Goal: Navigation & Orientation: Find specific page/section

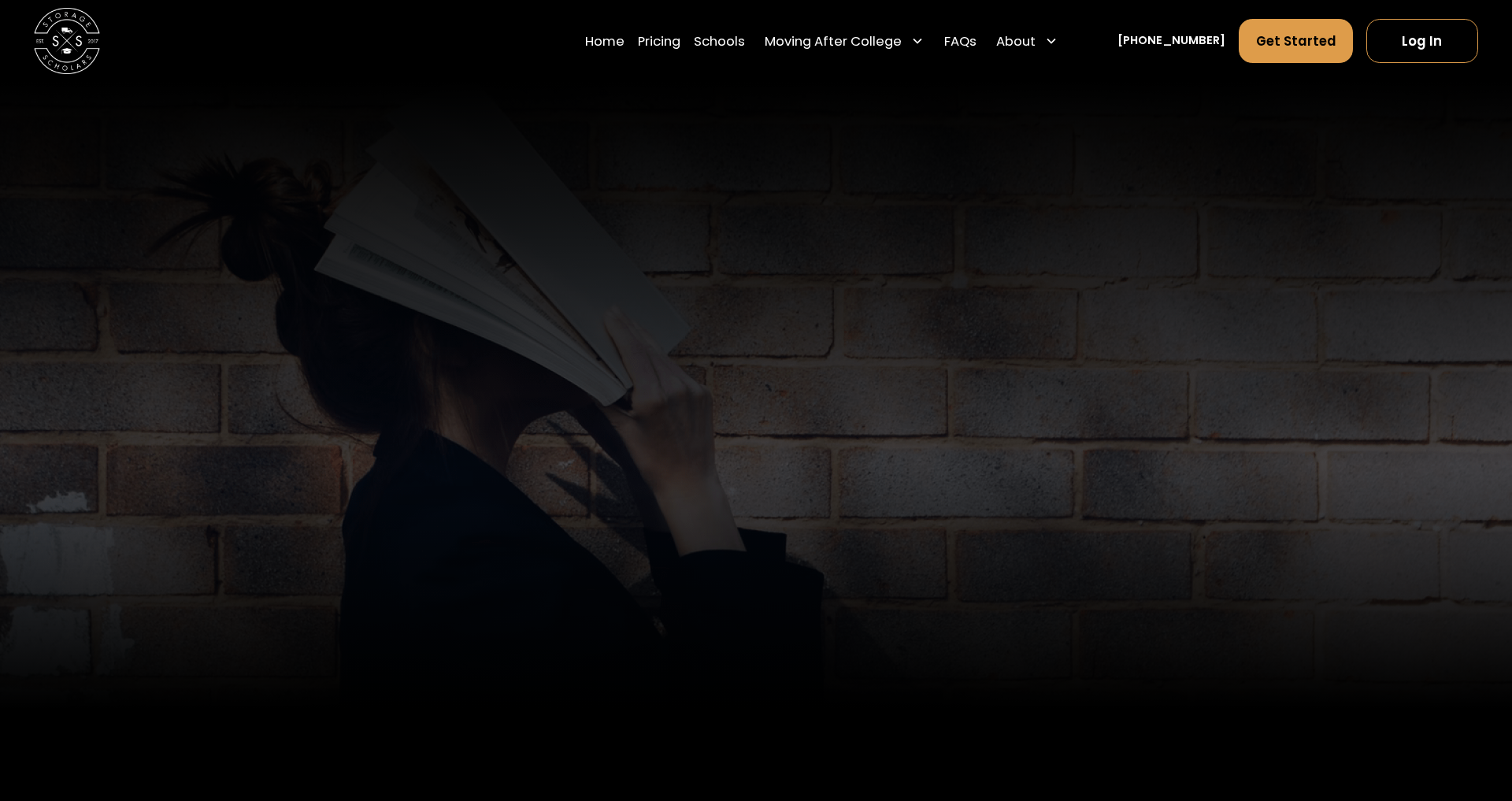
click at [922, 260] on div "Education Partying Podcasts Movies News Sports Interior design Personal finance…" at bounding box center [756, 369] width 1182 height 469
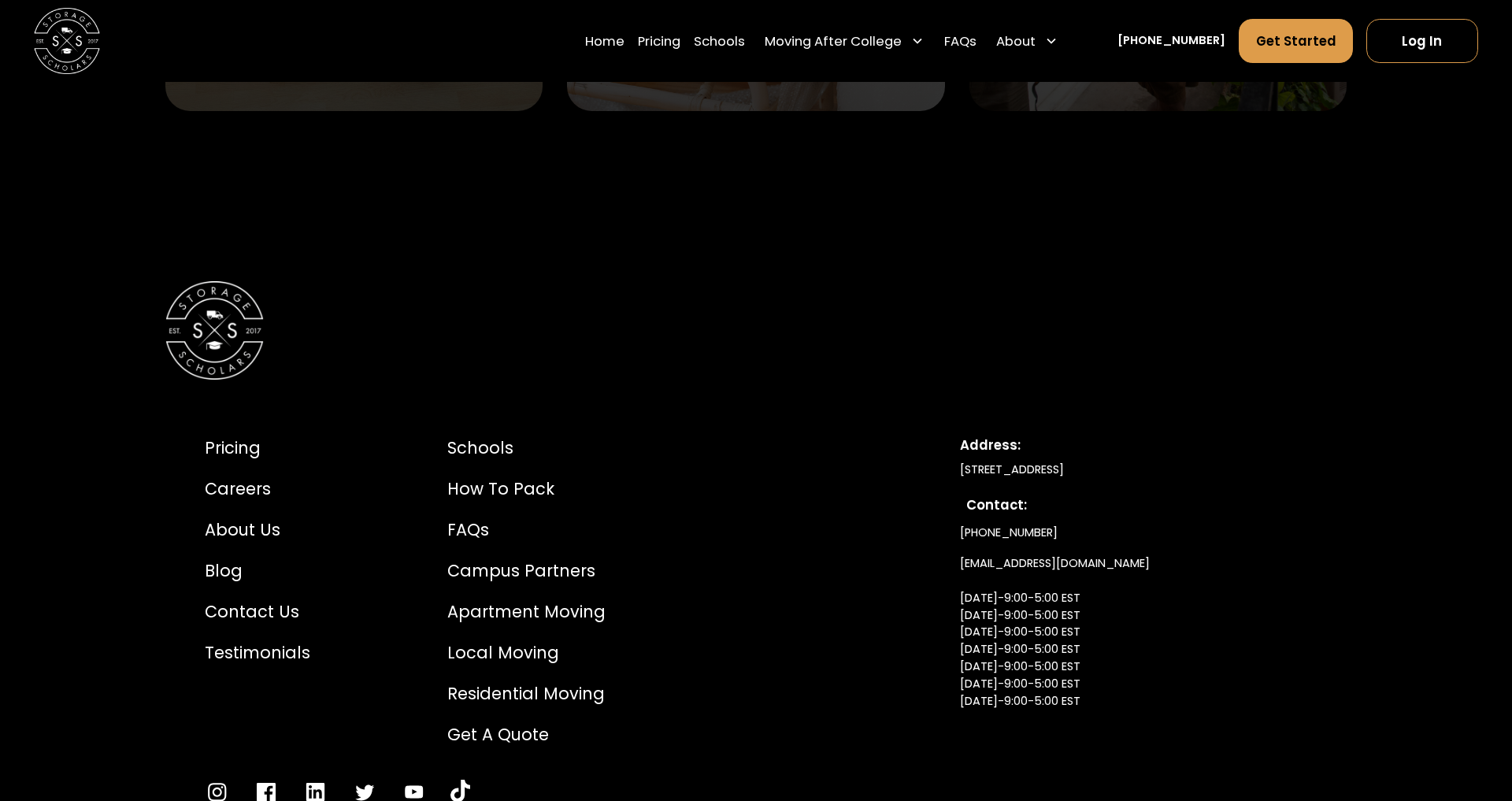
scroll to position [6302, 0]
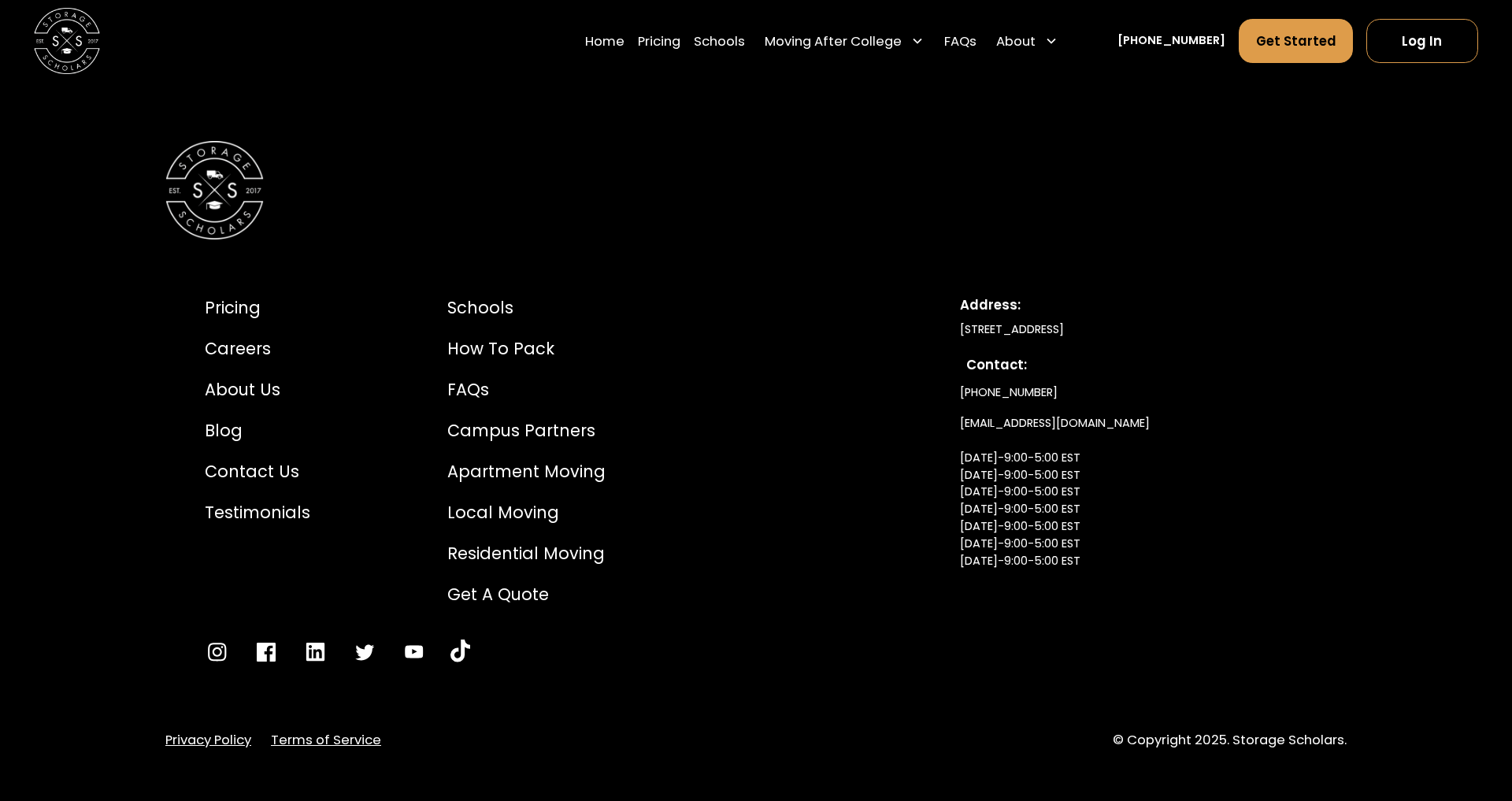
click at [347, 731] on link "Terms of Service" at bounding box center [325, 740] width 110 height 19
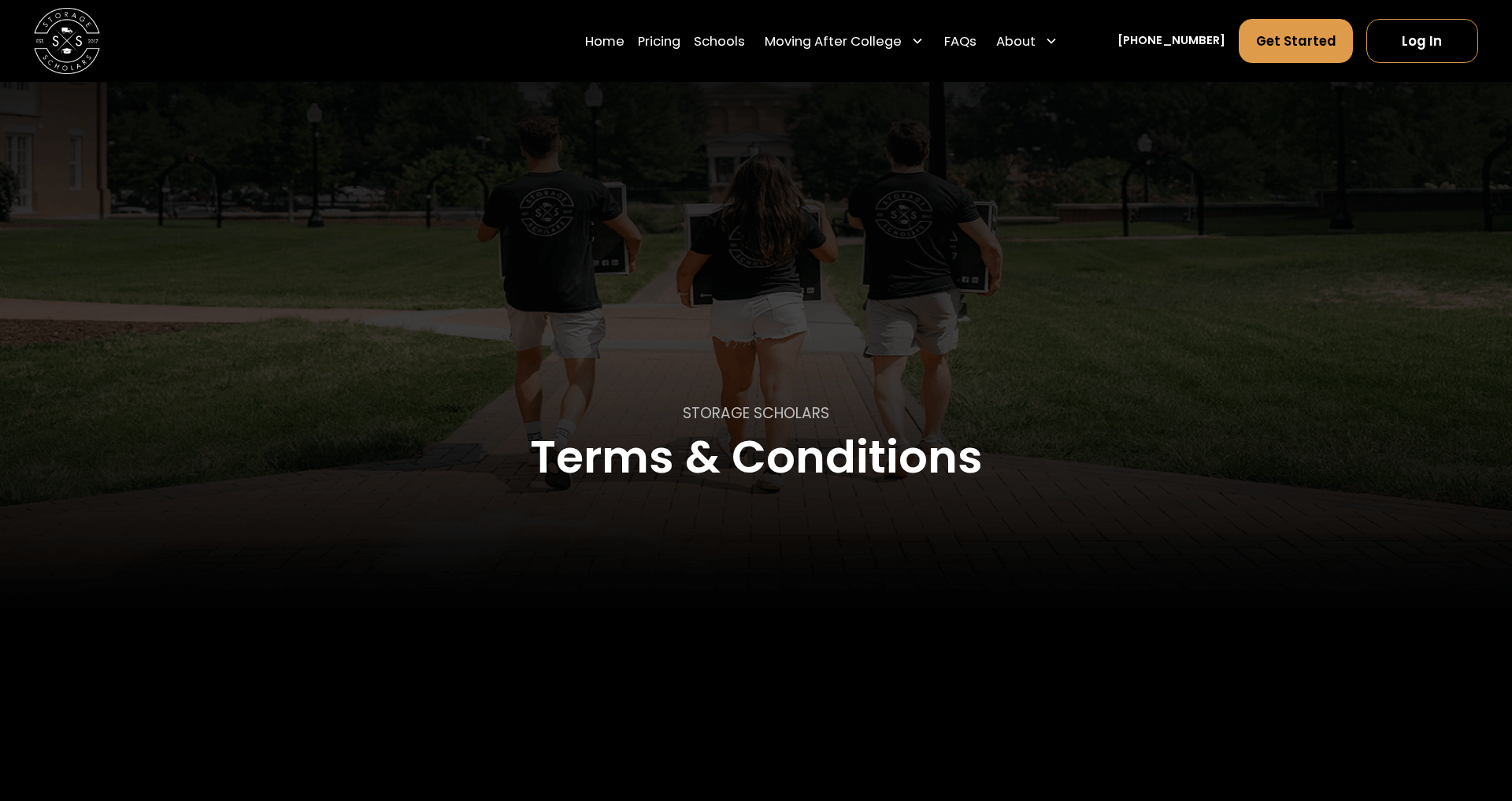
scroll to position [137, 0]
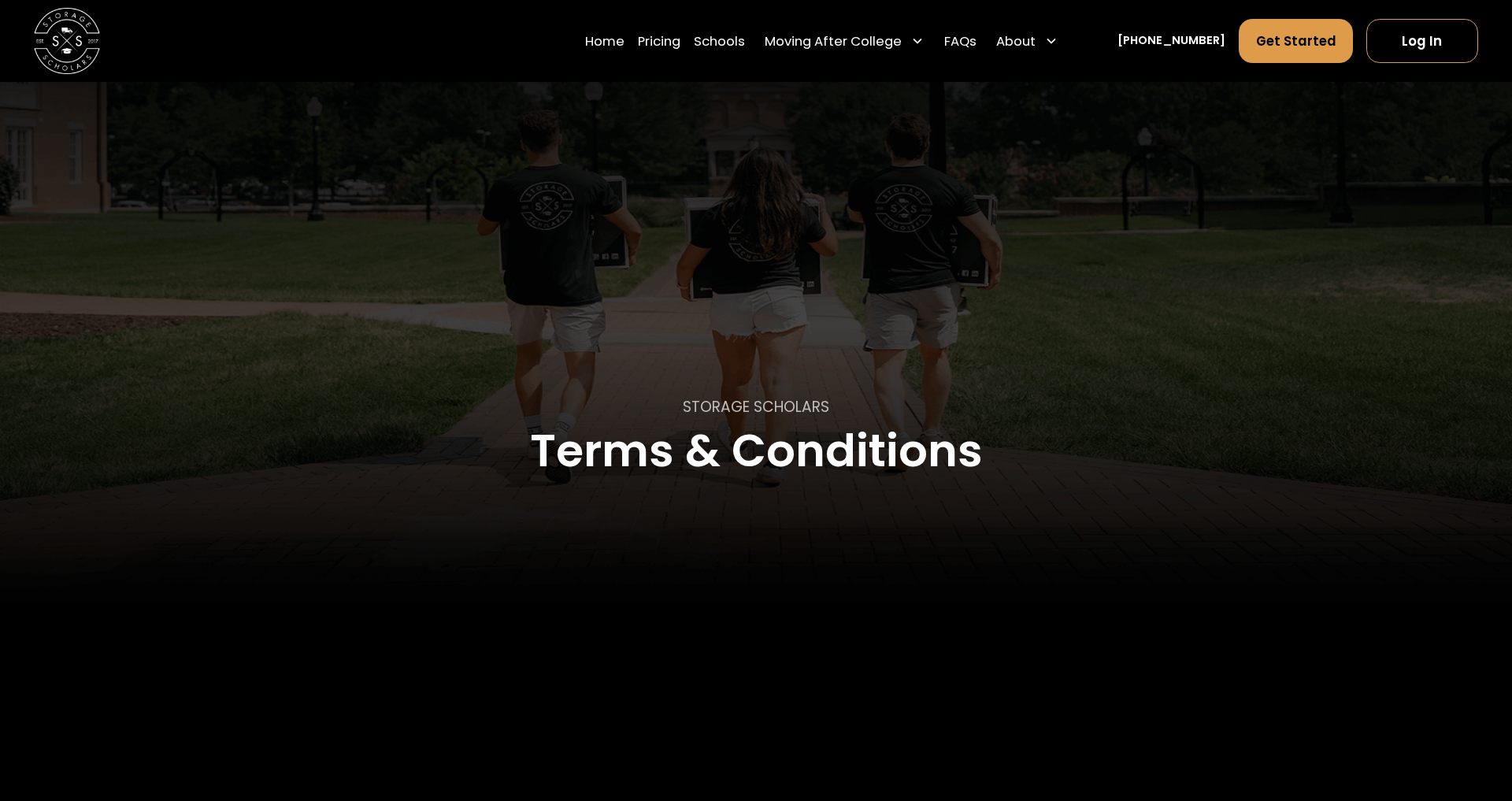
drag, startPoint x: 616, startPoint y: 491, endPoint x: 645, endPoint y: 462, distance: 41.0
drag, startPoint x: 646, startPoint y: 461, endPoint x: 725, endPoint y: 461, distance: 79.0
click at [646, 461] on h1 "Terms & Conditions" at bounding box center [756, 451] width 453 height 50
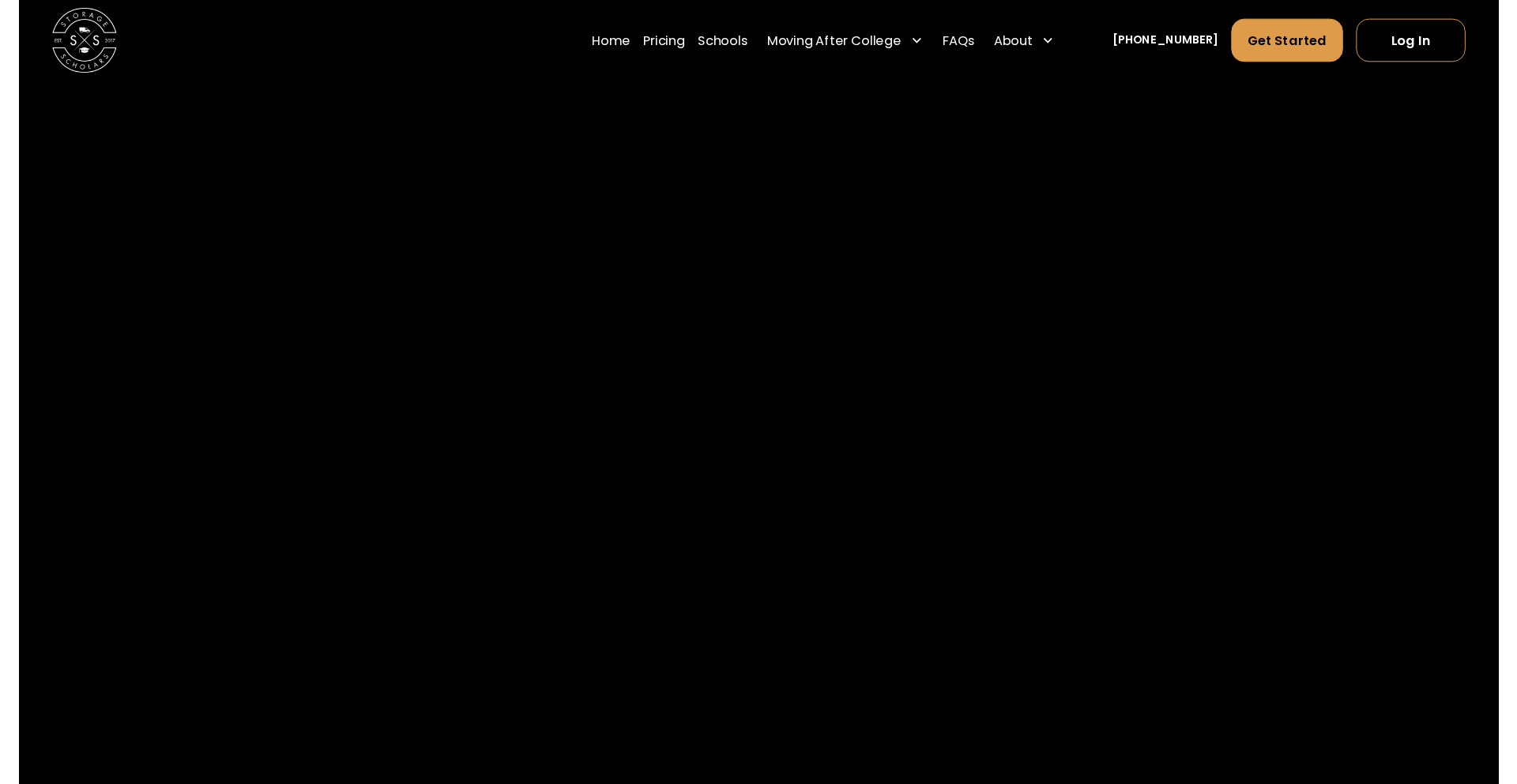
scroll to position [5876, 0]
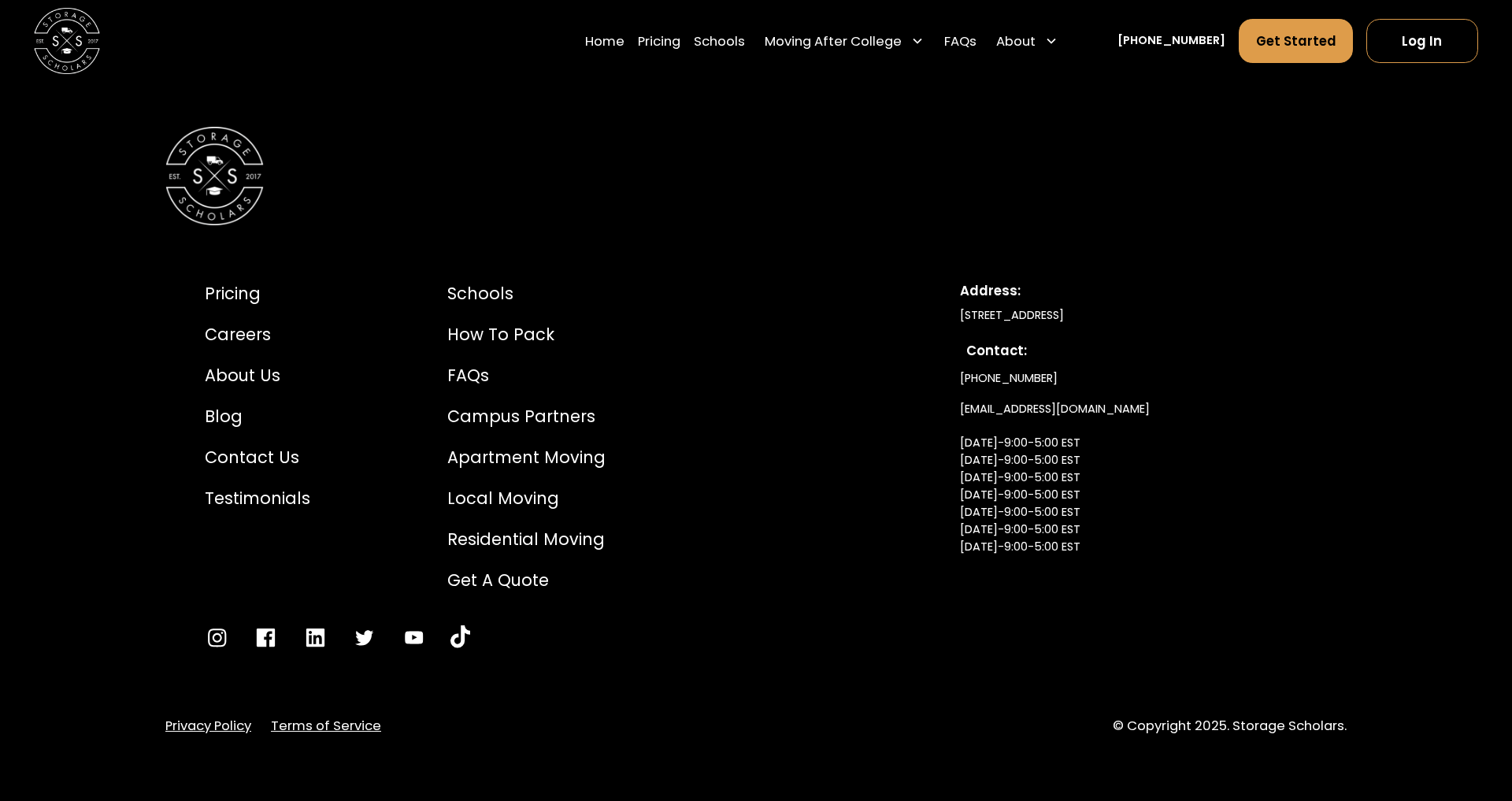
click at [347, 726] on link "Terms of Service" at bounding box center [325, 725] width 110 height 19
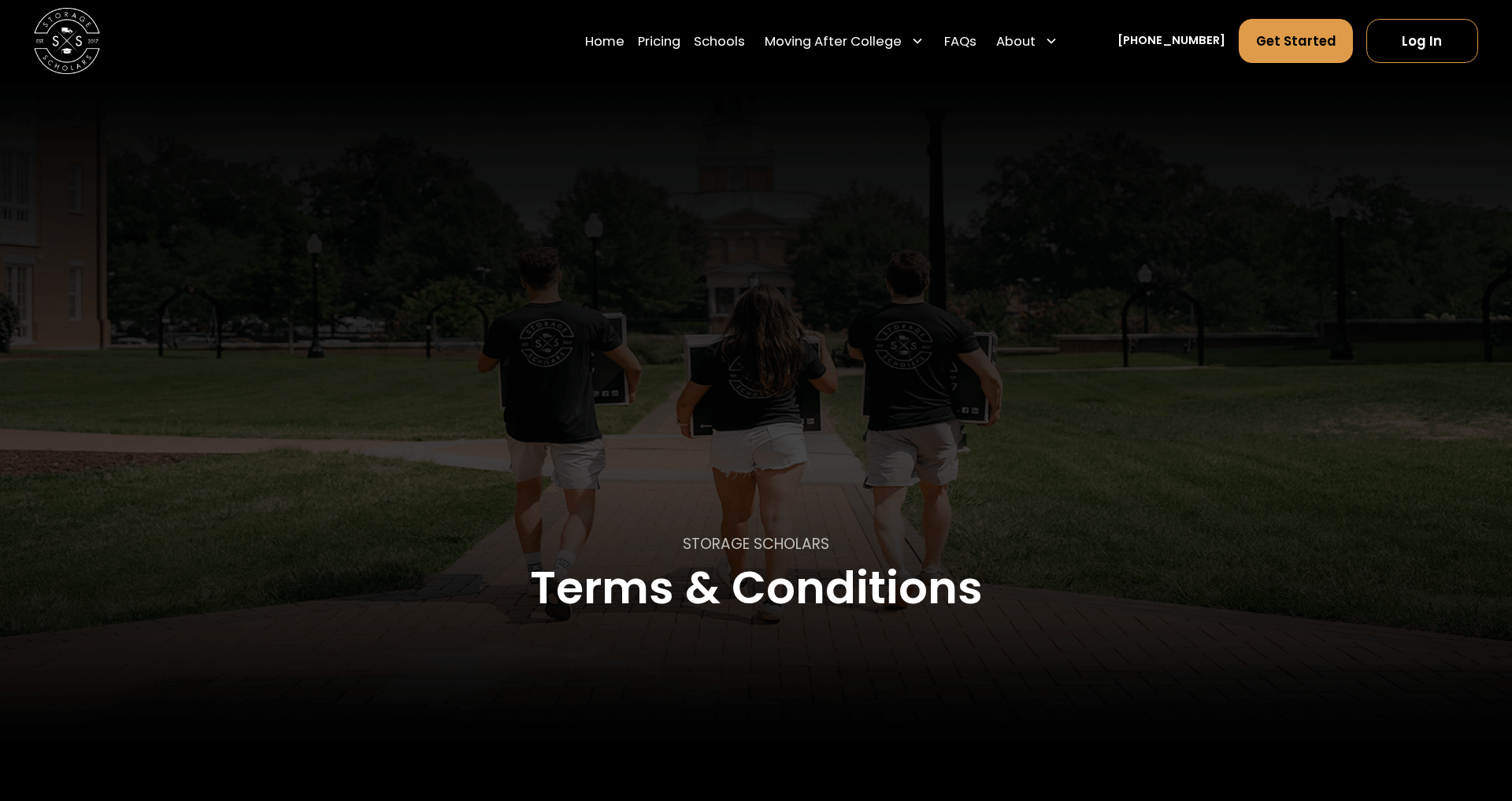
click at [719, 541] on p "STORAGE SCHOLARS" at bounding box center [756, 544] width 146 height 22
drag, startPoint x: 718, startPoint y: 548, endPoint x: 686, endPoint y: 590, distance: 52.8
click at [717, 550] on p "STORAGE SCHOLARS" at bounding box center [756, 544] width 146 height 22
click at [670, 594] on h1 "Terms & Conditions" at bounding box center [756, 589] width 453 height 50
click at [977, 39] on link "FAQs" at bounding box center [960, 41] width 32 height 45
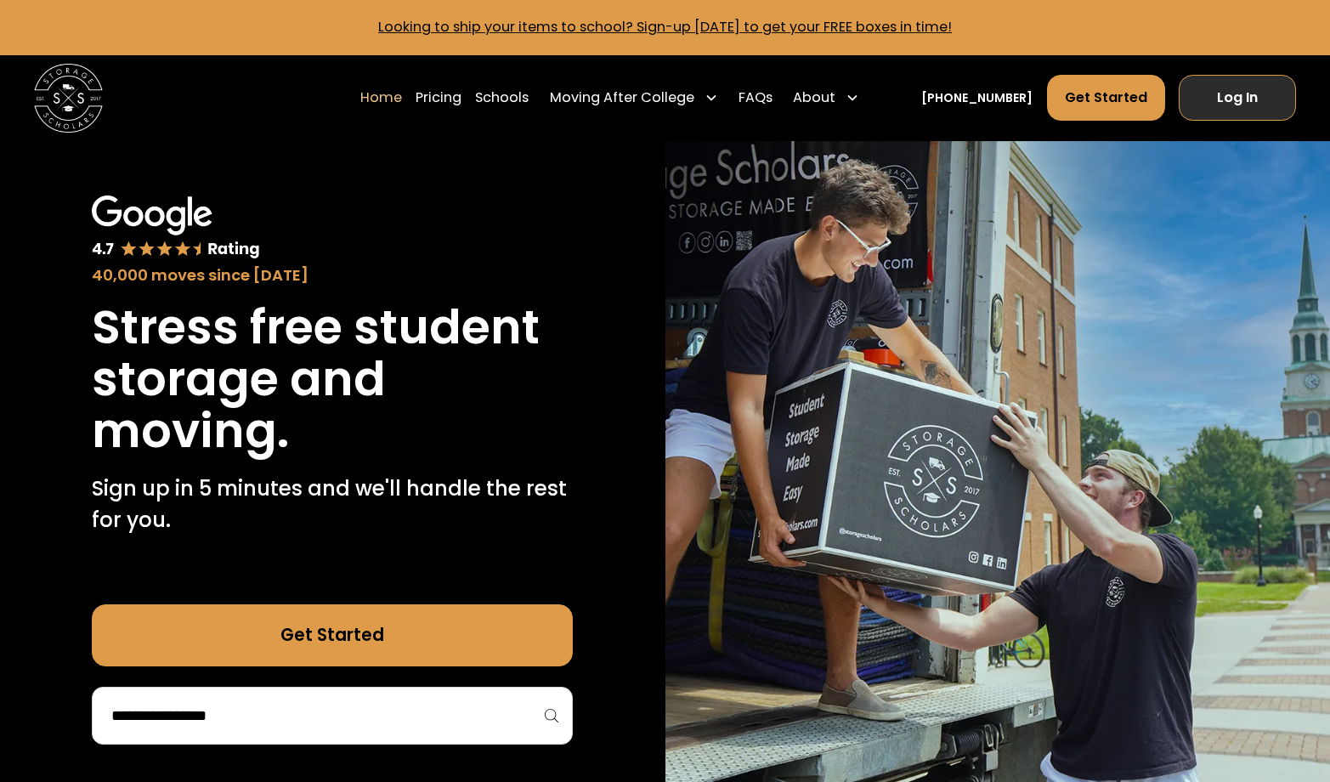
click at [1249, 102] on link "Log In" at bounding box center [1237, 98] width 116 height 47
